Goal: Task Accomplishment & Management: Manage account settings

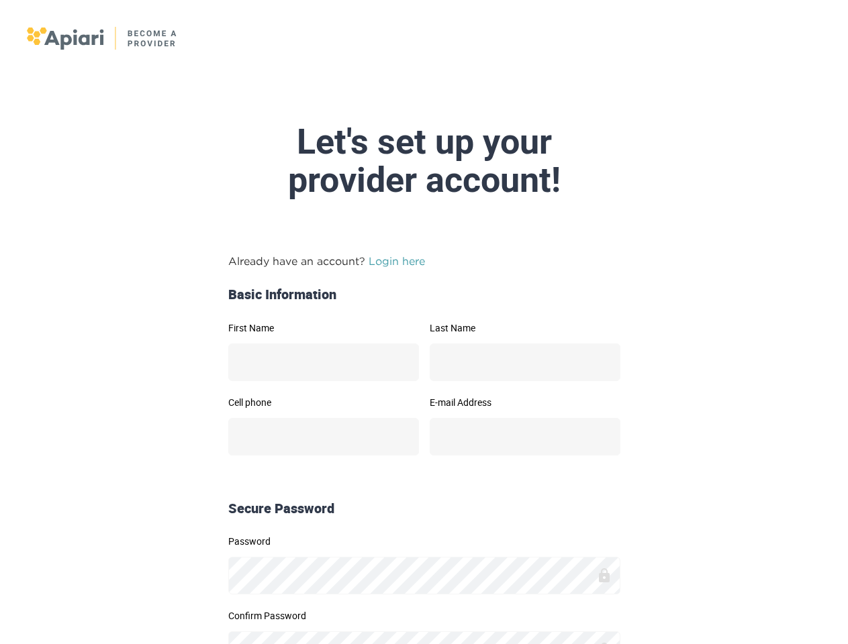
click at [397, 255] on link "Login here" at bounding box center [396, 261] width 56 height 12
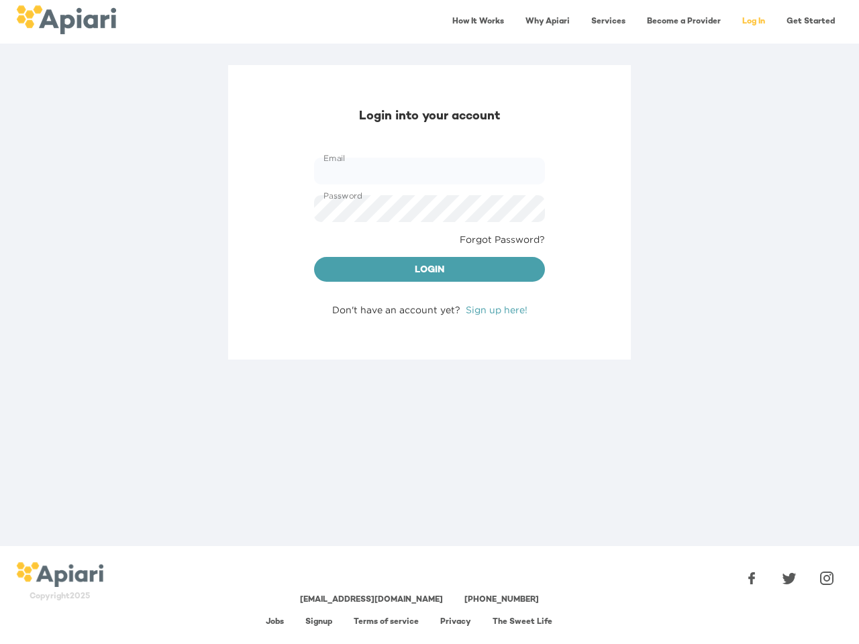
click at [324, 321] on div "Login into your account Email Email Password Password Forgot Password? Login Do…" at bounding box center [429, 212] width 403 height 295
click at [525, 321] on div "Login into your account Email Email Password Password Forgot Password? Login Do…" at bounding box center [429, 212] width 403 height 295
click at [324, 395] on div "Login into your account Email Email Password Password Forgot Password? Login Do…" at bounding box center [429, 305] width 859 height 481
click at [525, 395] on div "Login into your account Email Email Password Password Forgot Password? Login Do…" at bounding box center [429, 305] width 859 height 481
click at [424, 534] on div "Login into your account Email Email Password Password Forgot Password? Login Do…" at bounding box center [429, 305] width 859 height 481
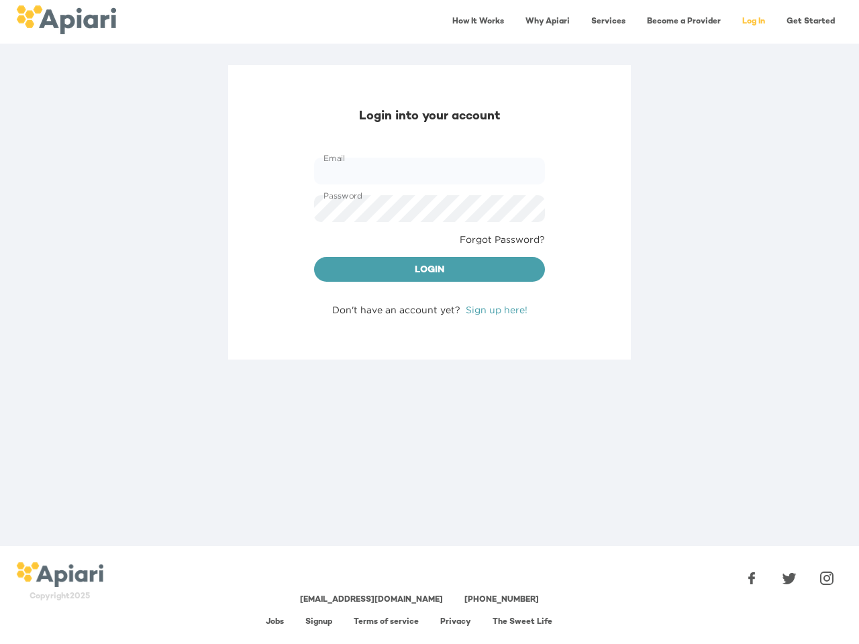
click at [424, 609] on div "[EMAIL_ADDRESS][DOMAIN_NAME] [PHONE_NUMBER] Jobs Signup Terms of service Privac…" at bounding box center [419, 595] width 611 height 87
